Goal: Information Seeking & Learning: Understand process/instructions

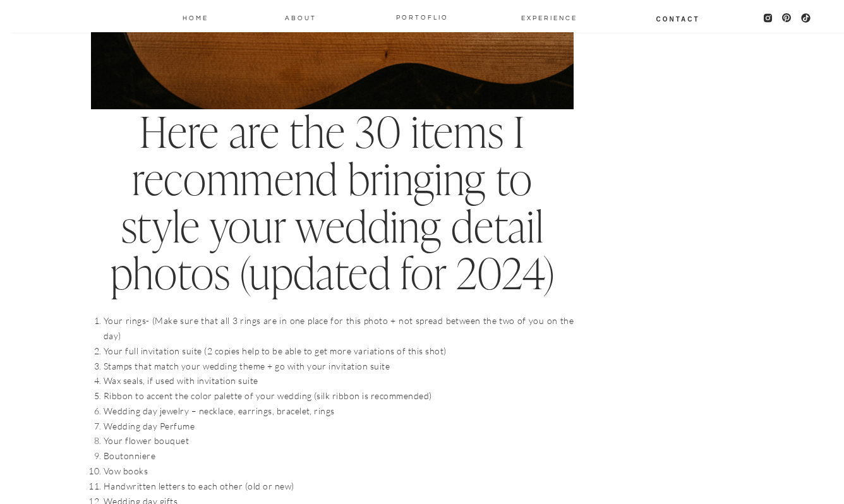
scroll to position [1124, 0]
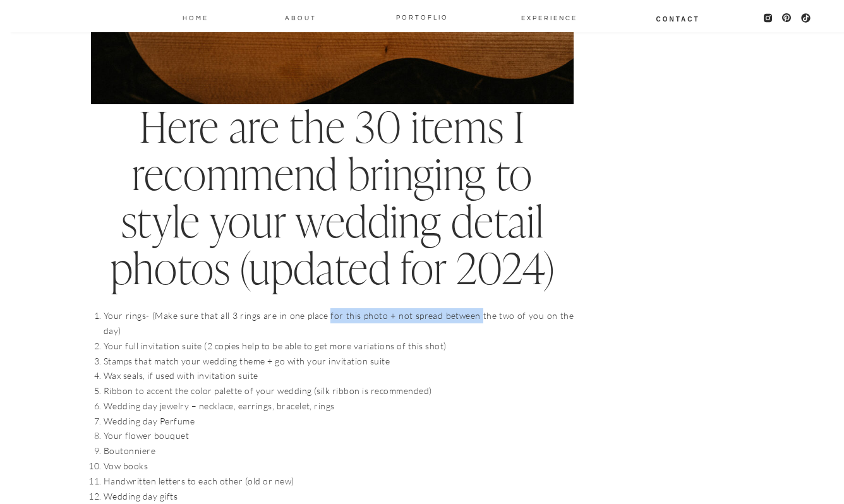
drag, startPoint x: 322, startPoint y: 320, endPoint x: 468, endPoint y: 316, distance: 146.7
click at [468, 316] on li "Your rings- (Make sure that all 3 rings are in one place for this photo + not s…" at bounding box center [339, 323] width 470 height 30
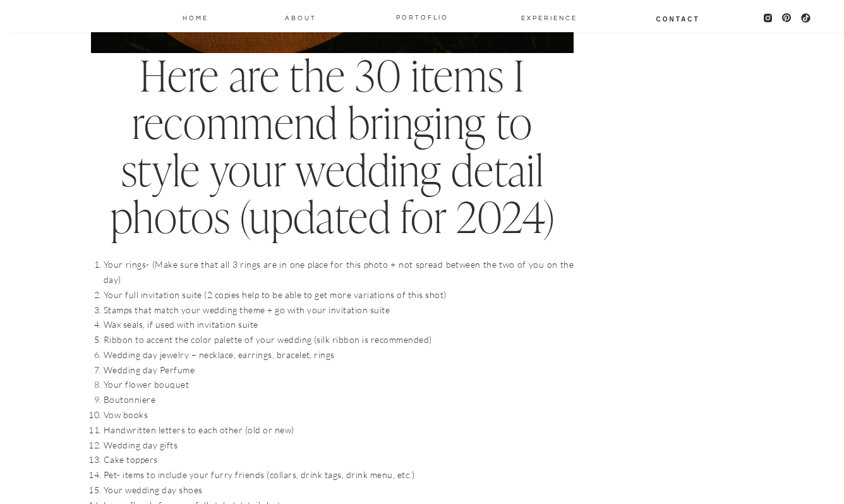
scroll to position [1199, 0]
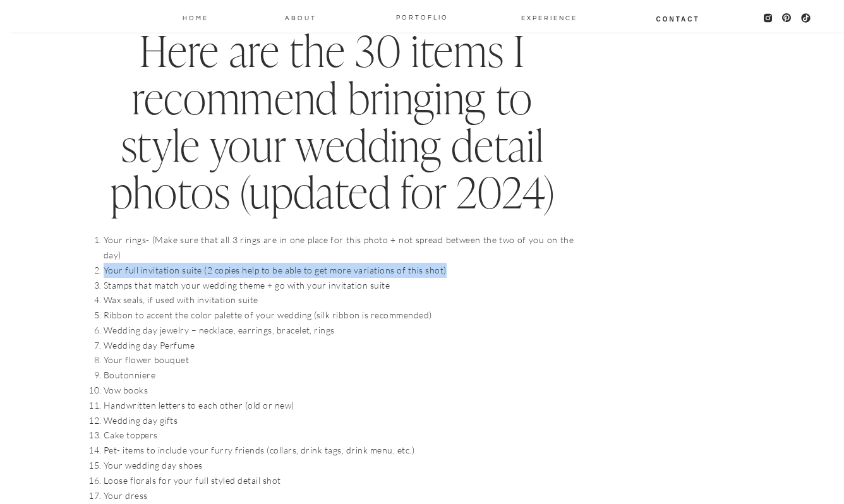
drag, startPoint x: 104, startPoint y: 255, endPoint x: 452, endPoint y: 261, distance: 348.3
click at [452, 263] on li "Your full invitation suite (2 copies help to be able to get more variations of …" at bounding box center [339, 270] width 470 height 15
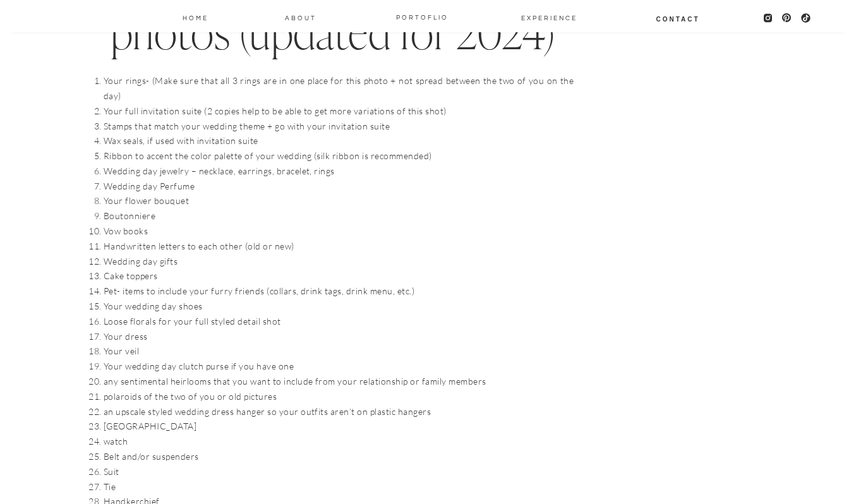
scroll to position [1360, 0]
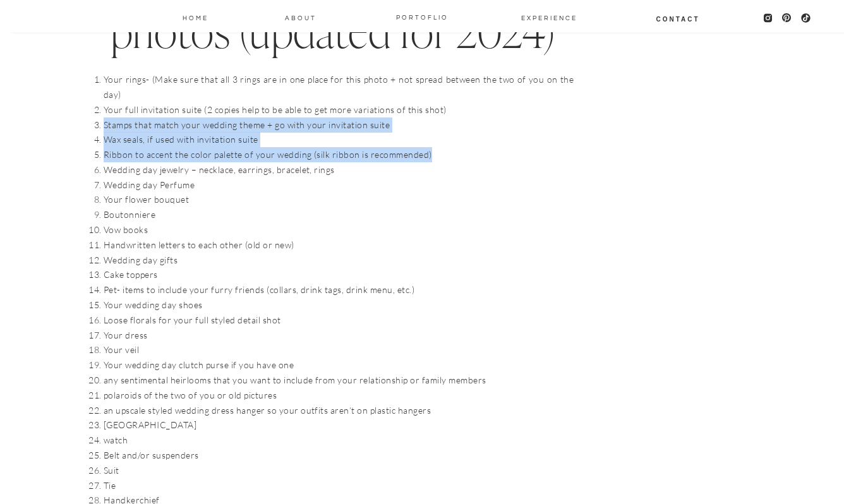
drag, startPoint x: 100, startPoint y: 109, endPoint x: 477, endPoint y: 144, distance: 378.3
click at [477, 144] on ol "Your rings- (Make sure that all 3 rings are in one place for this photo + not s…" at bounding box center [339, 320] width 470 height 496
click at [477, 147] on li "Ribbon to accent the color palette of your wedding (silk ribbon is recommended)" at bounding box center [339, 154] width 470 height 15
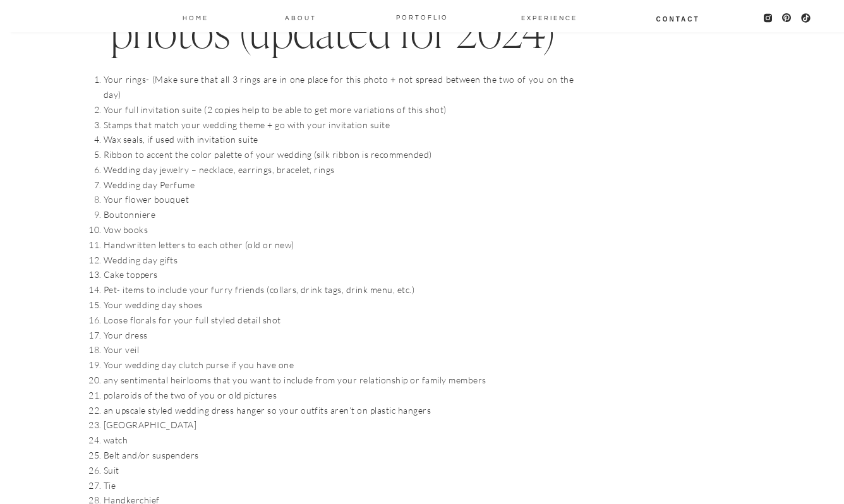
click at [400, 118] on li "Stamps that match your wedding theme + go with your invitation suite" at bounding box center [339, 125] width 470 height 15
click at [281, 132] on li "Wax seals, if used with invitation suite" at bounding box center [339, 139] width 470 height 15
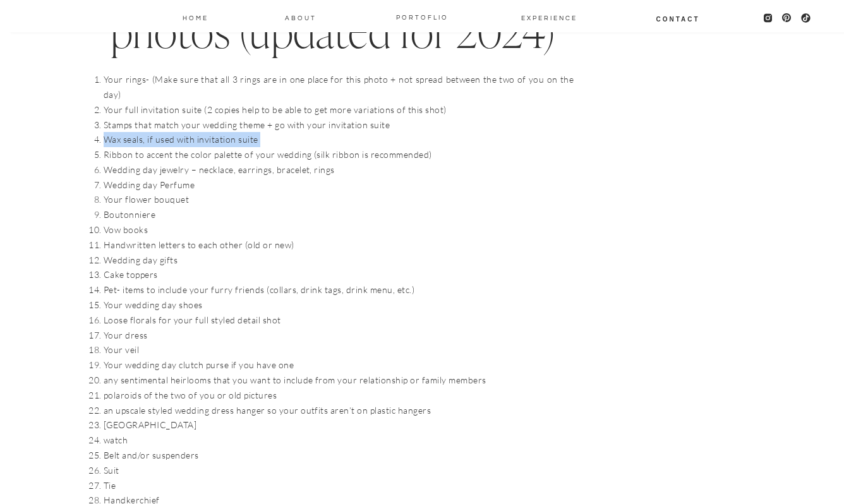
click at [281, 132] on li "Wax seals, if used with invitation suite" at bounding box center [339, 139] width 470 height 15
click at [286, 147] on li "Ribbon to accent the color palette of your wedding (silk ribbon is recommended)" at bounding box center [339, 154] width 470 height 15
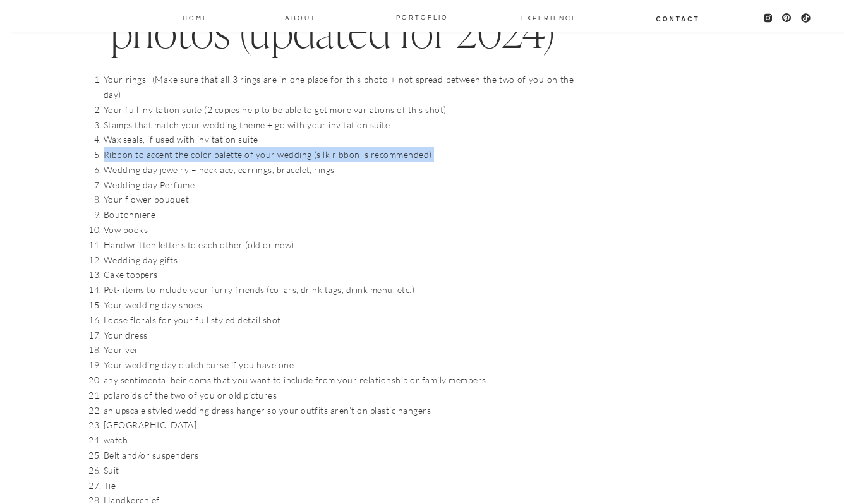
click at [286, 147] on li "Ribbon to accent the color palette of your wedding (silk ribbon is recommended)" at bounding box center [339, 154] width 470 height 15
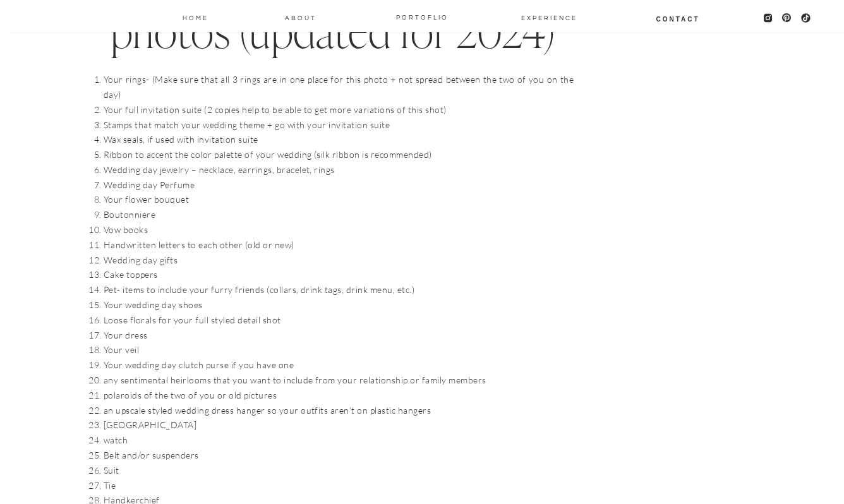
click at [286, 162] on li "Wedding day jewelry – necklace, earrings, bracelet, rings" at bounding box center [339, 169] width 470 height 15
click at [286, 178] on li "Wedding day Perfume" at bounding box center [339, 185] width 470 height 15
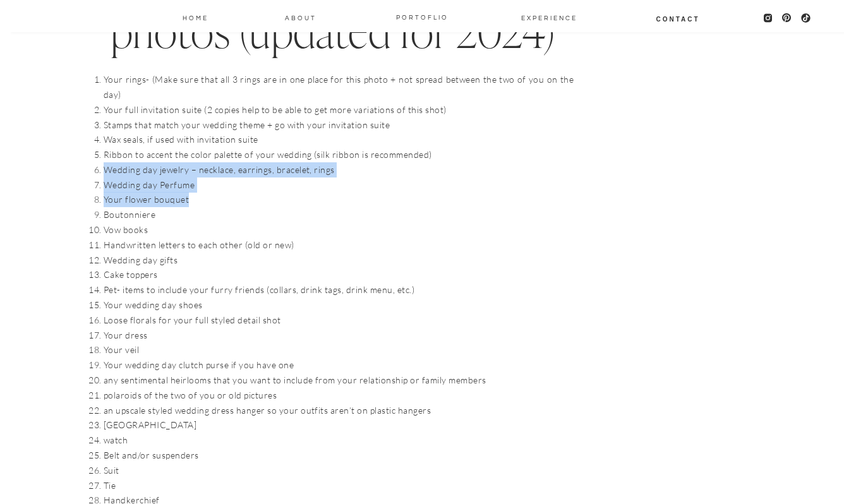
drag, startPoint x: 99, startPoint y: 157, endPoint x: 246, endPoint y: 180, distance: 148.5
click at [246, 180] on ol "Your rings- (Make sure that all 3 rings are in one place for this photo + not s…" at bounding box center [339, 320] width 470 height 496
click at [246, 192] on li "Your flower bouquet" at bounding box center [339, 199] width 470 height 15
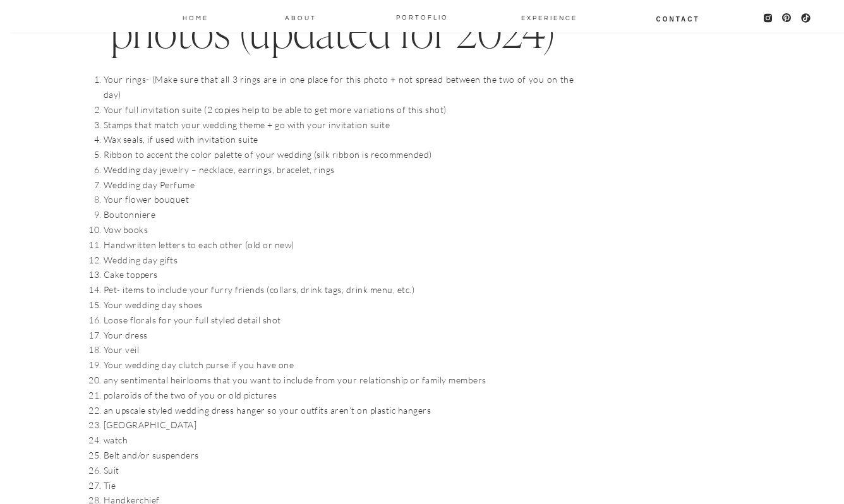
scroll to position [1442, 0]
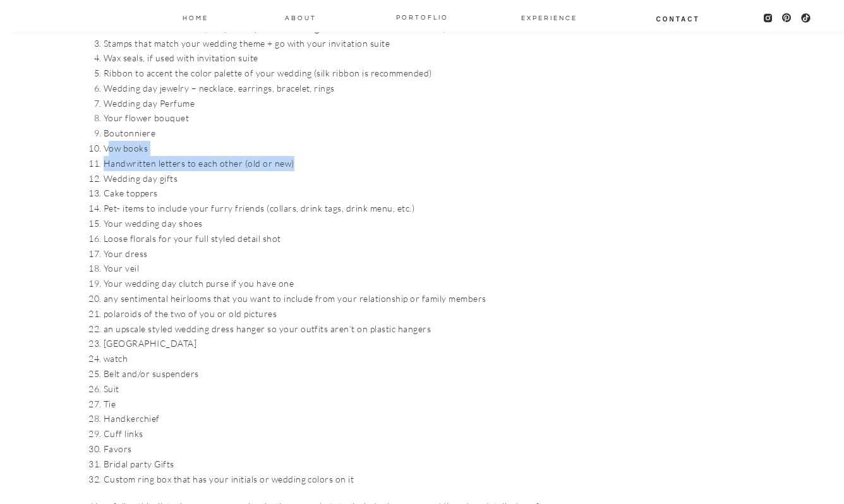
drag, startPoint x: 106, startPoint y: 135, endPoint x: 440, endPoint y: 150, distance: 334.1
click at [440, 150] on ol "Your rings- (Make sure that all 3 rings are in one place for this photo + not s…" at bounding box center [339, 239] width 470 height 496
click at [440, 156] on li "Handwritten letters to each other (old or new)" at bounding box center [339, 163] width 470 height 15
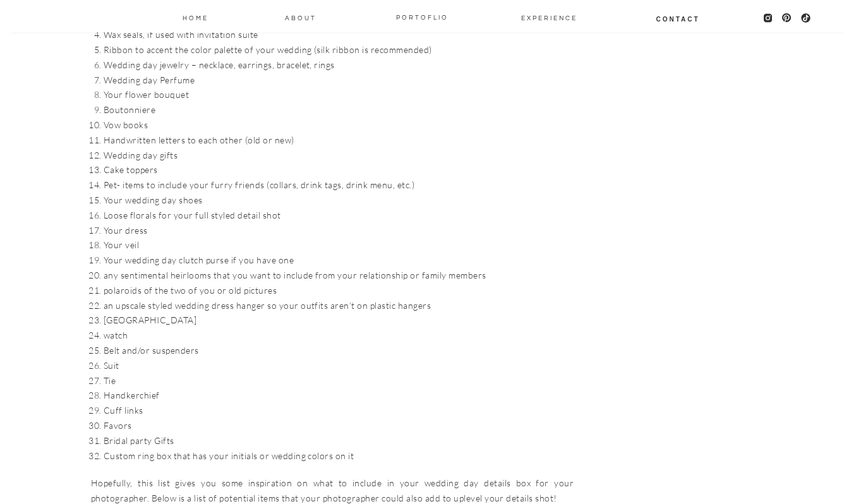
scroll to position [1466, 0]
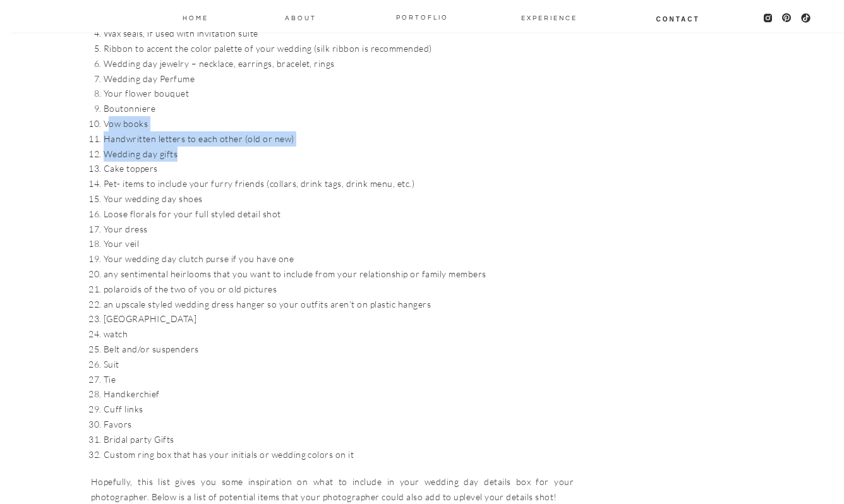
drag, startPoint x: 106, startPoint y: 114, endPoint x: 322, endPoint y: 133, distance: 216.3
click at [322, 133] on ol "Your rings- (Make sure that all 3 rings are in one place for this photo + not s…" at bounding box center [339, 214] width 470 height 496
click at [322, 147] on li "Wedding day gifts" at bounding box center [339, 154] width 470 height 15
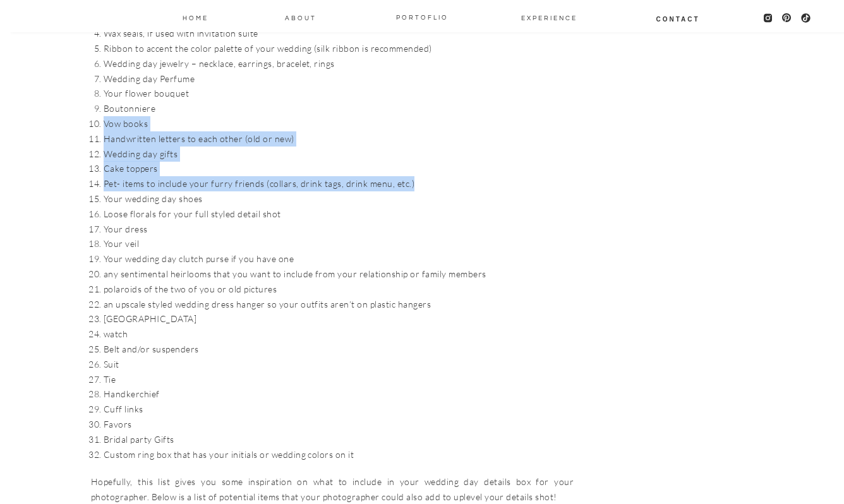
drag, startPoint x: 101, startPoint y: 109, endPoint x: 425, endPoint y: 171, distance: 330.2
click at [425, 171] on ol "Your rings- (Make sure that all 3 rings are in one place for this photo + not s…" at bounding box center [339, 214] width 470 height 496
click at [425, 176] on li "Pet- items to include your furry friends (collars, drink tags, drink menu, etc.)" at bounding box center [339, 183] width 470 height 15
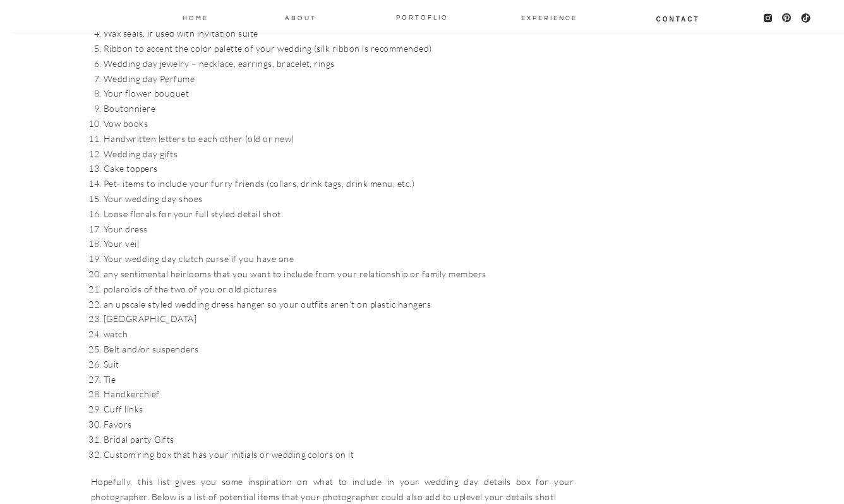
scroll to position [1515, 0]
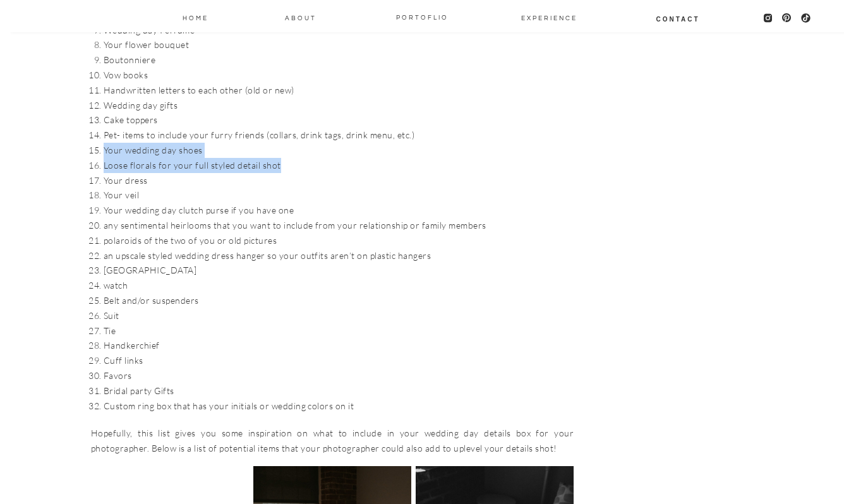
drag, startPoint x: 104, startPoint y: 138, endPoint x: 382, endPoint y: 157, distance: 279.4
click at [382, 157] on ol "Your rings- (Make sure that all 3 rings are in one place for this photo + not s…" at bounding box center [339, 165] width 470 height 496
click at [383, 173] on li "Your dress" at bounding box center [339, 180] width 470 height 15
drag, startPoint x: 101, startPoint y: 133, endPoint x: 403, endPoint y: 147, distance: 302.4
click at [404, 147] on ol "Your rings- (Make sure that all 3 rings are in one place for this photo + not s…" at bounding box center [339, 165] width 470 height 496
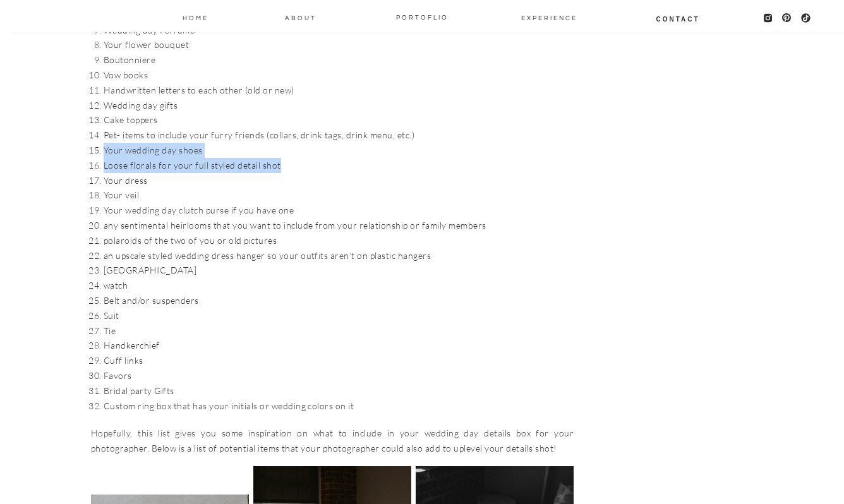
click at [403, 158] on li "Loose florals for your full styled detail shot" at bounding box center [339, 165] width 470 height 15
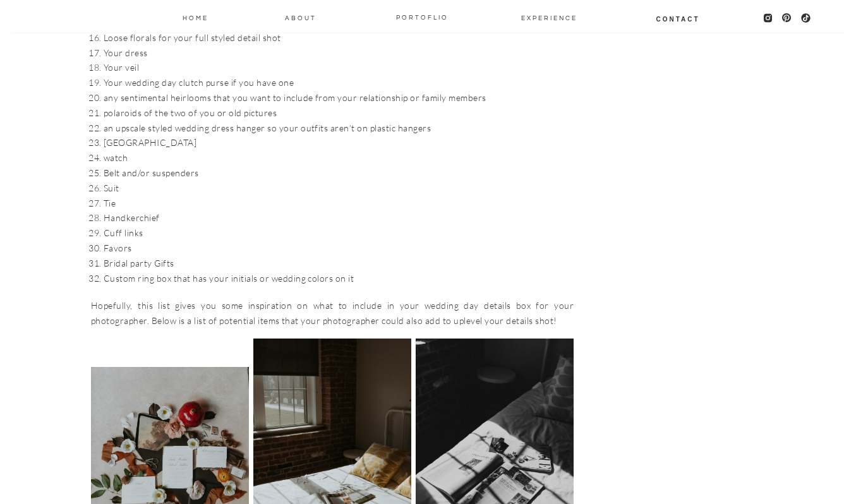
scroll to position [1644, 0]
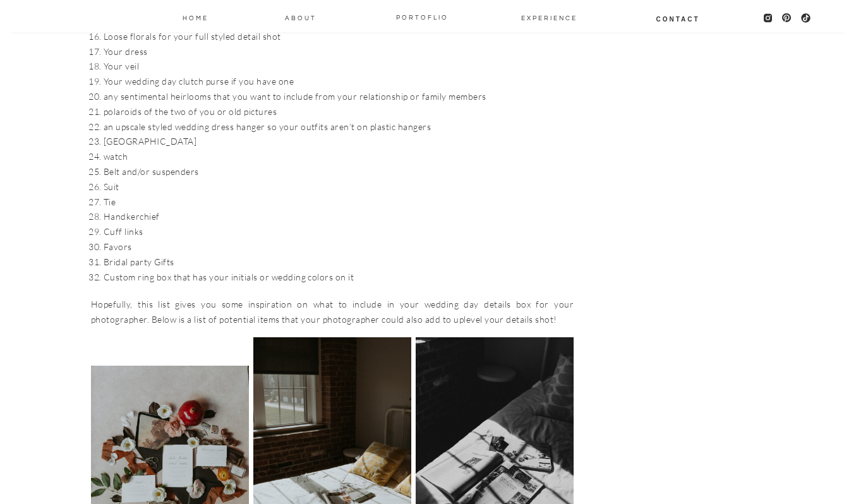
click at [397, 89] on li "any sentimental heirlooms that you want to include from your relationship or fa…" at bounding box center [339, 96] width 470 height 15
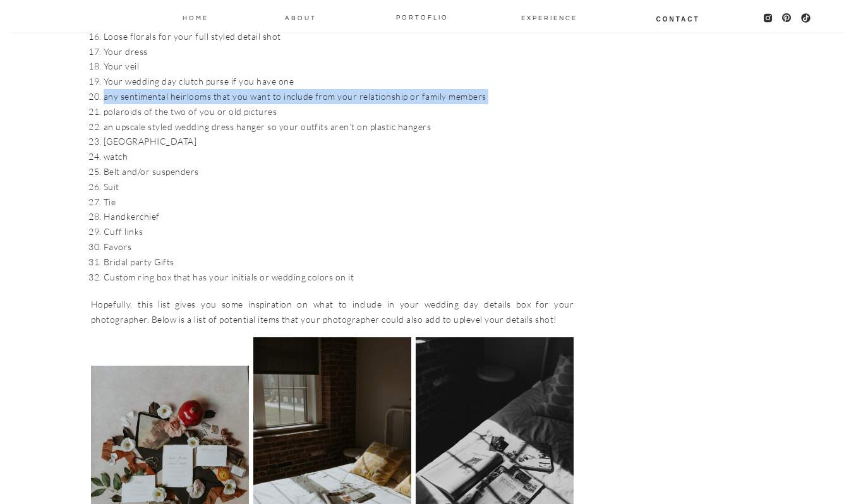
click at [397, 89] on li "any sentimental heirlooms that you want to include from your relationship or fa…" at bounding box center [339, 96] width 470 height 15
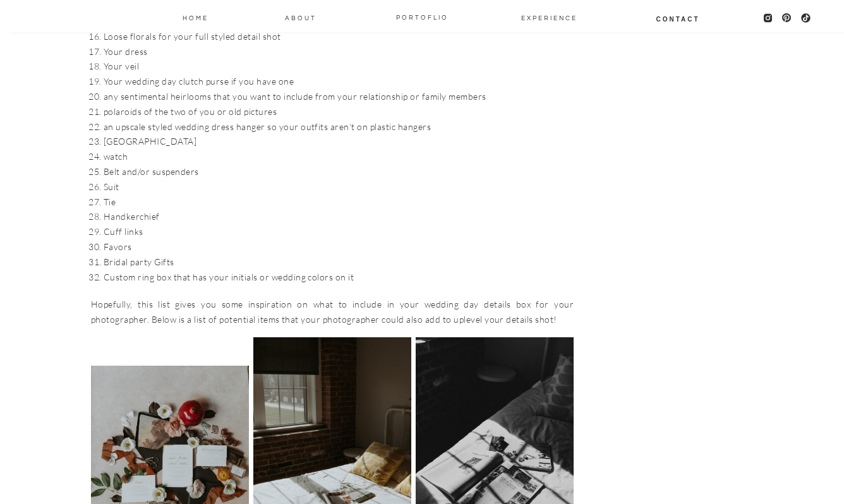
click at [397, 119] on li "an upscale styled wedding dress hanger so your outfits aren’t on plastic hangers" at bounding box center [339, 126] width 470 height 15
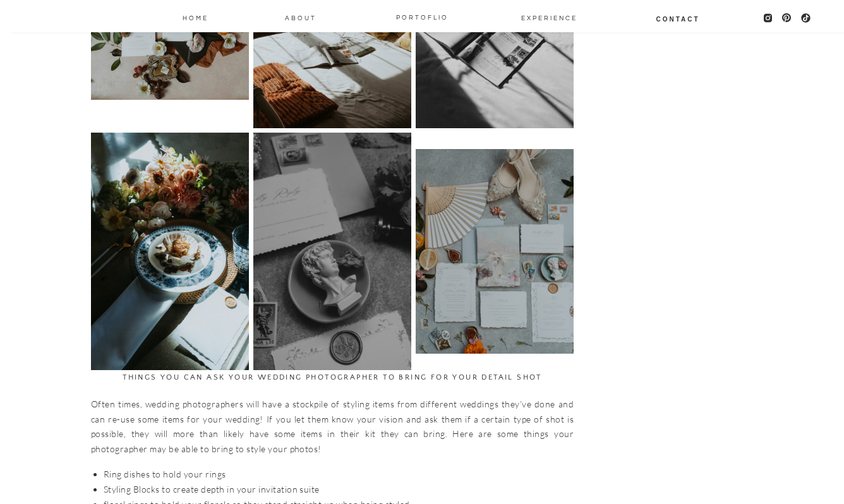
scroll to position [2105, 0]
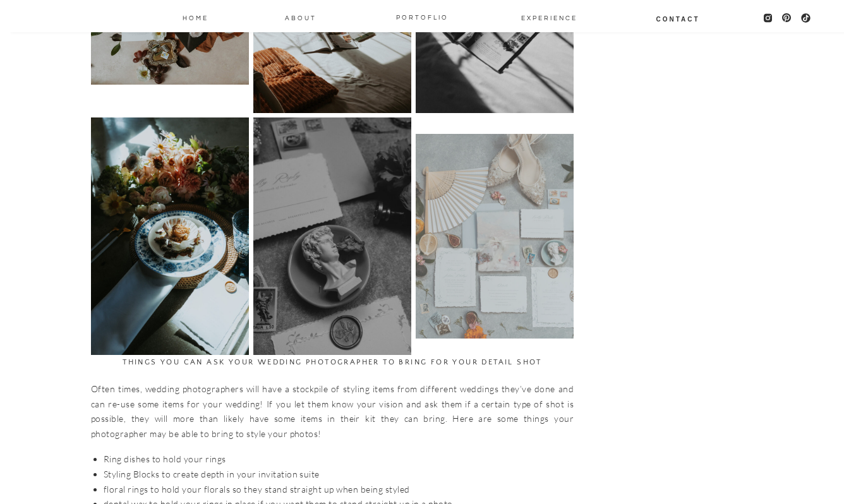
click at [525, 247] on img at bounding box center [495, 236] width 158 height 205
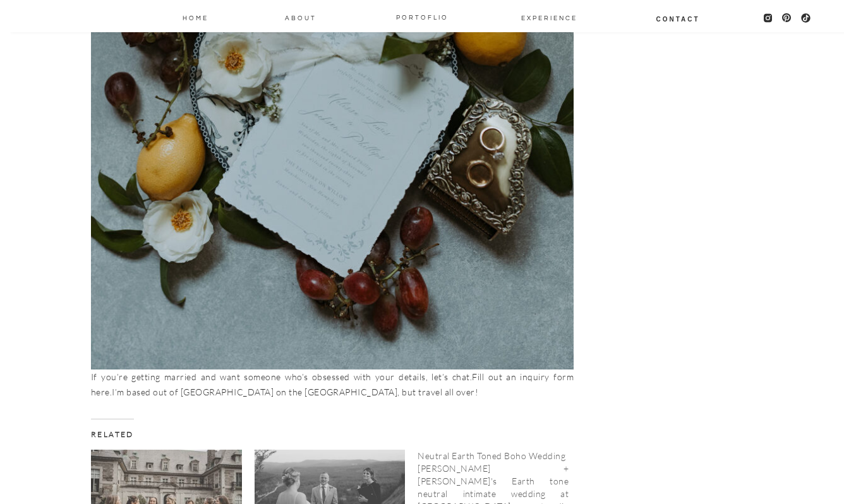
scroll to position [5160, 0]
